Goal: Navigation & Orientation: Find specific page/section

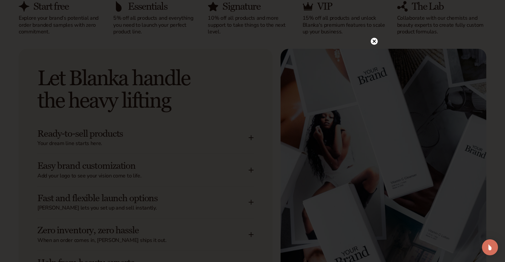
scroll to position [734, 0]
click at [373, 56] on circle at bounding box center [374, 54] width 7 height 7
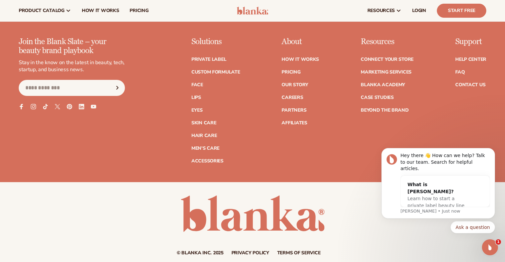
scroll to position [2593, 0]
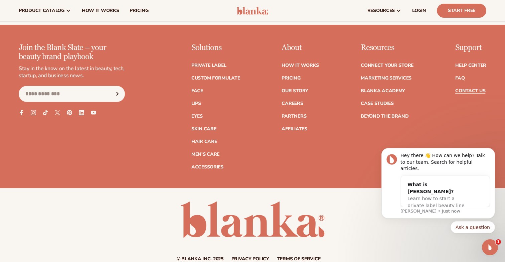
click at [474, 89] on link "Contact Us" at bounding box center [470, 91] width 30 height 5
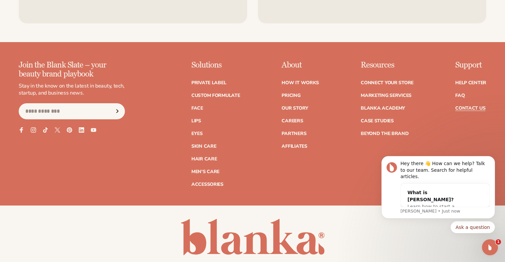
scroll to position [576, 0]
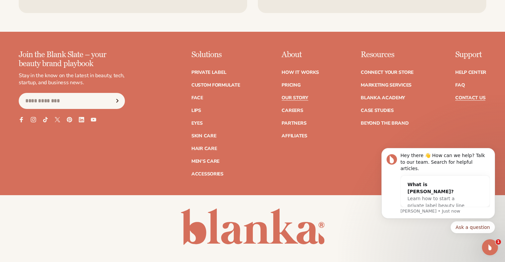
click at [289, 97] on link "Our Story" at bounding box center [295, 98] width 26 height 5
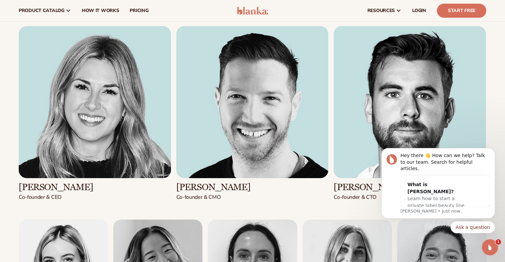
scroll to position [717, 0]
click at [67, 185] on h3 "Kaylee Lieffers" at bounding box center [95, 187] width 152 height 10
copy div "Kaylee Lieffers"
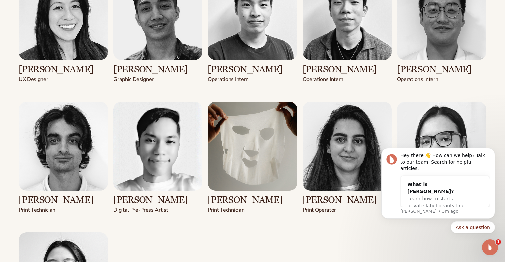
scroll to position [1251, 0]
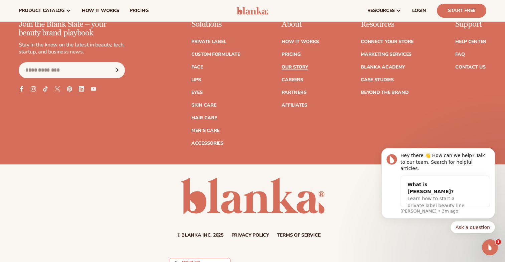
scroll to position [1952, 0]
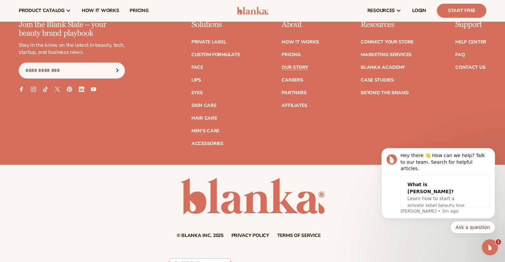
click at [288, 233] on link "Terms of service" at bounding box center [298, 235] width 43 height 5
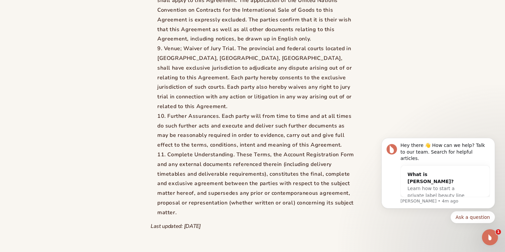
scroll to position [5034, 0]
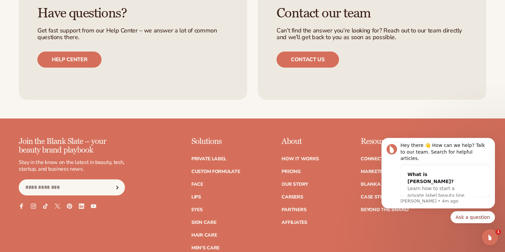
scroll to position [5335, 0]
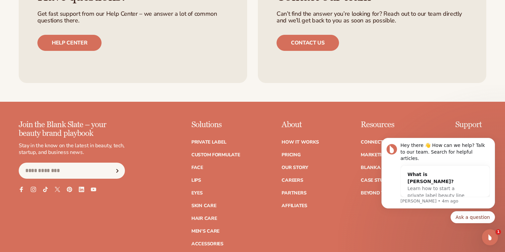
click at [462, 140] on link "Help Center" at bounding box center [470, 142] width 31 height 5
